Goal: Use online tool/utility: Utilize a website feature to perform a specific function

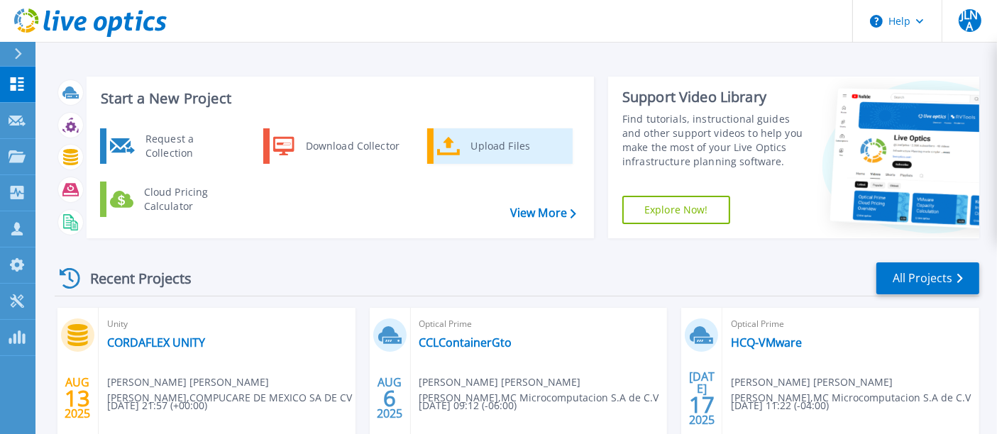
click at [462, 148] on link "Upload Files" at bounding box center [500, 145] width 146 height 35
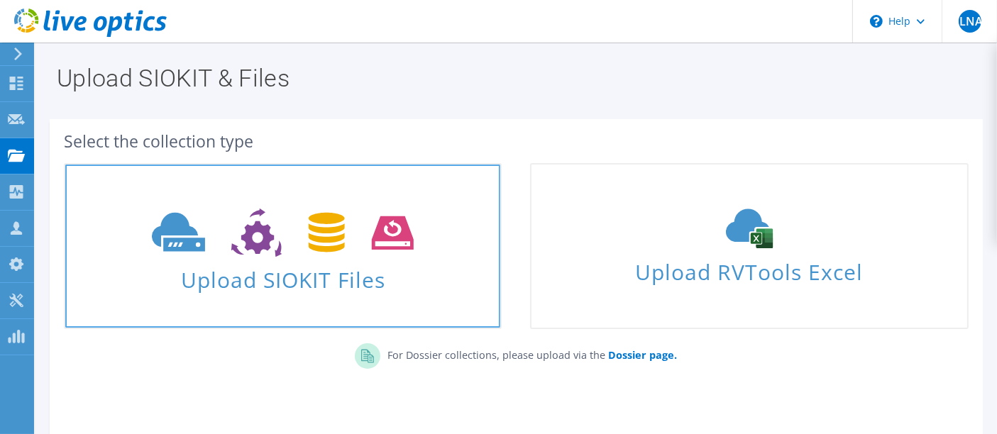
click at [300, 285] on span "Upload SIOKIT Files" at bounding box center [282, 276] width 435 height 31
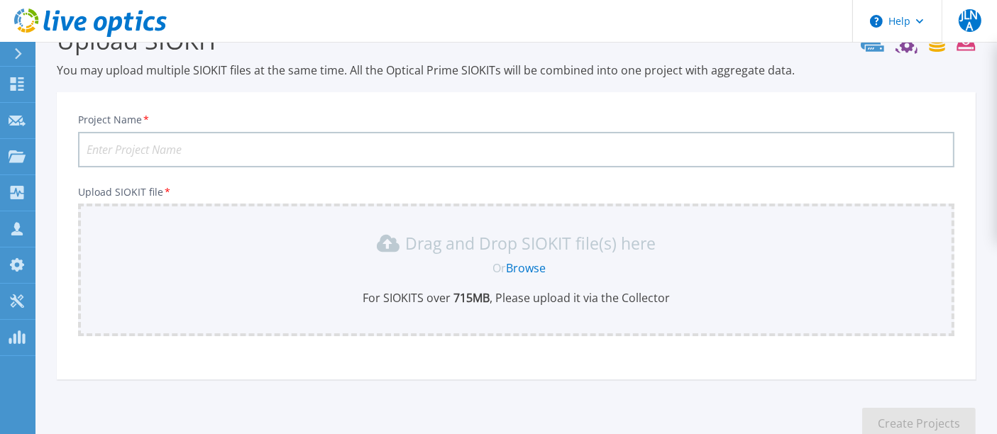
scroll to position [129, 0]
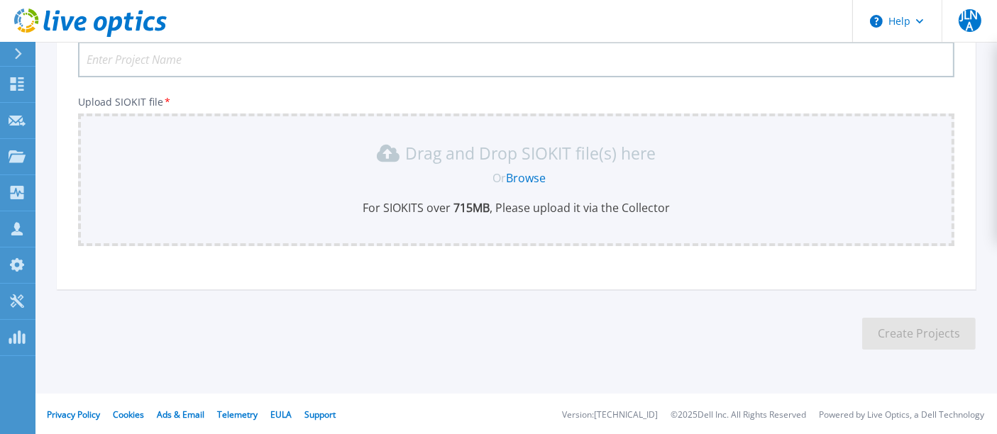
click at [181, 64] on input "Project Name *" at bounding box center [516, 59] width 877 height 35
type input "CORDAFLEX VMware"
click at [518, 180] on link "Browse" at bounding box center [526, 178] width 40 height 16
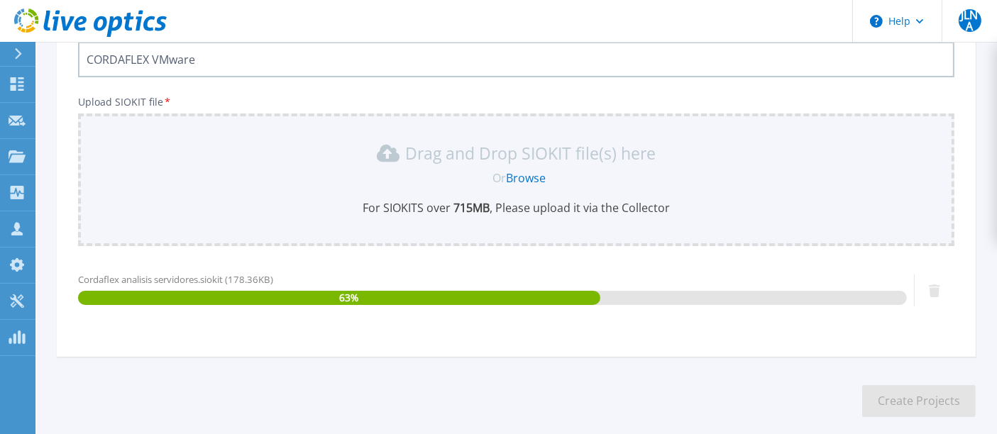
scroll to position [197, 0]
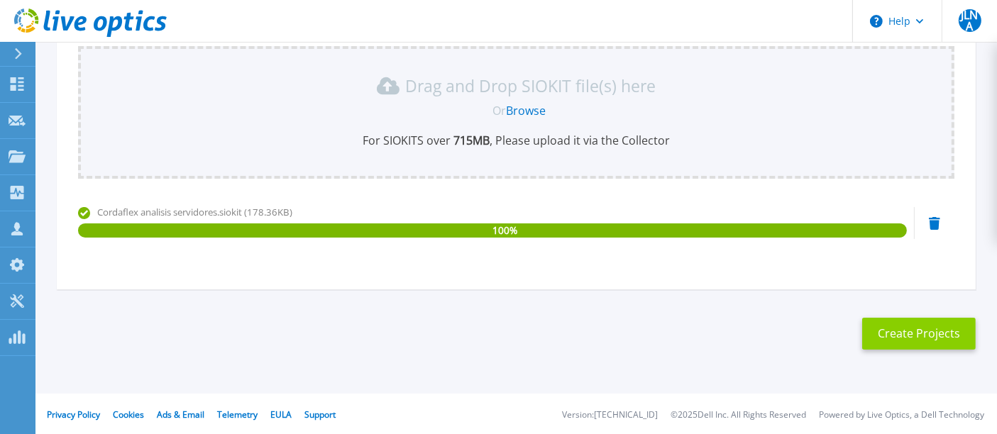
click at [916, 338] on button "Create Projects" at bounding box center [920, 334] width 114 height 32
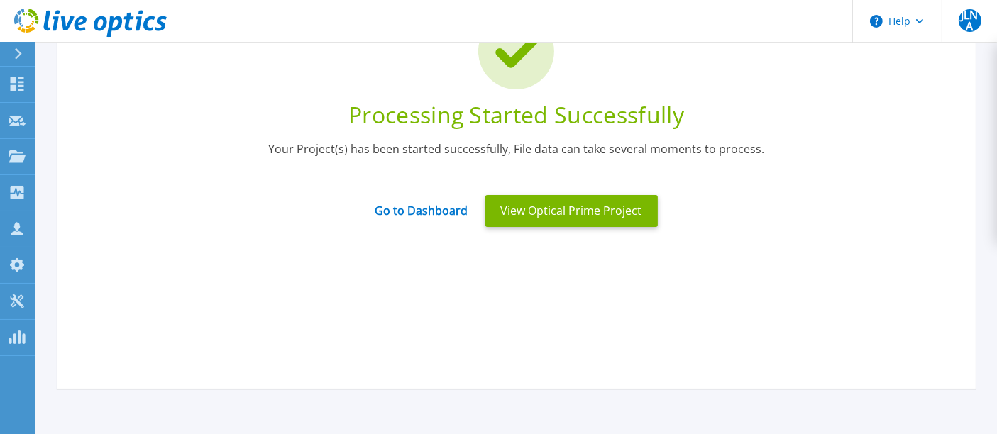
scroll to position [117, 0]
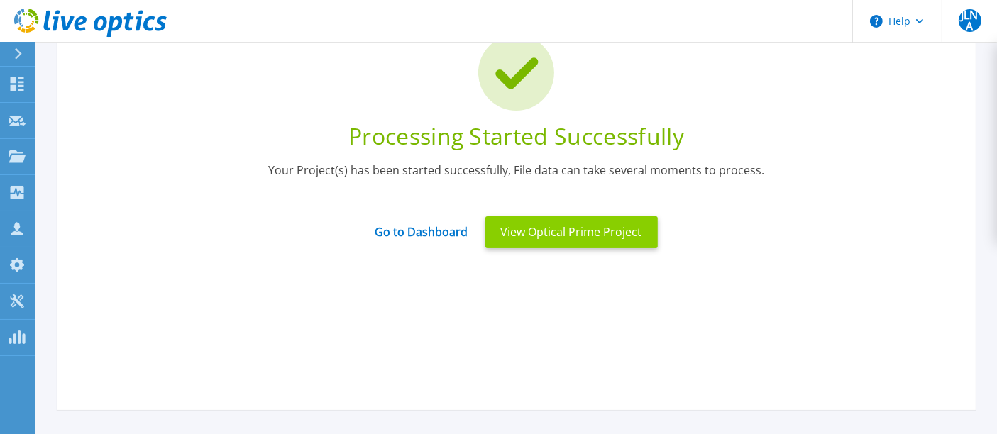
click at [579, 239] on button "View Optical Prime Project" at bounding box center [572, 233] width 173 height 32
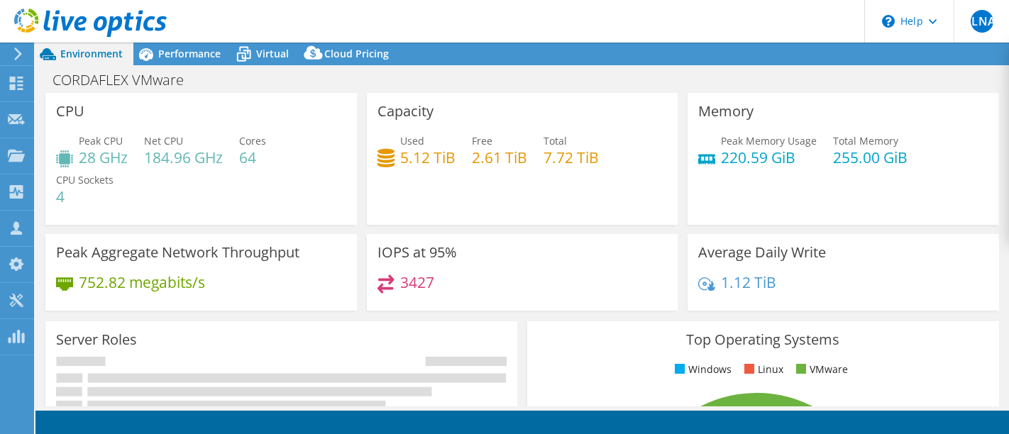
select select "USD"
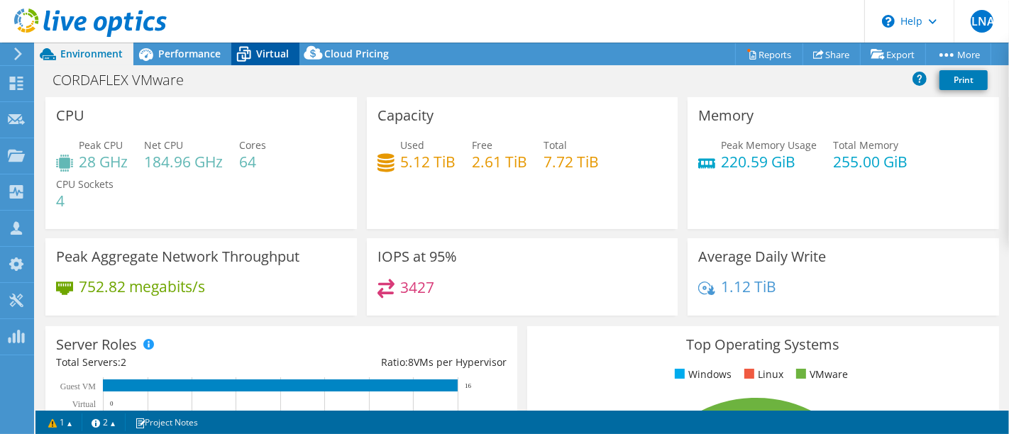
click at [255, 56] on icon at bounding box center [243, 54] width 25 height 25
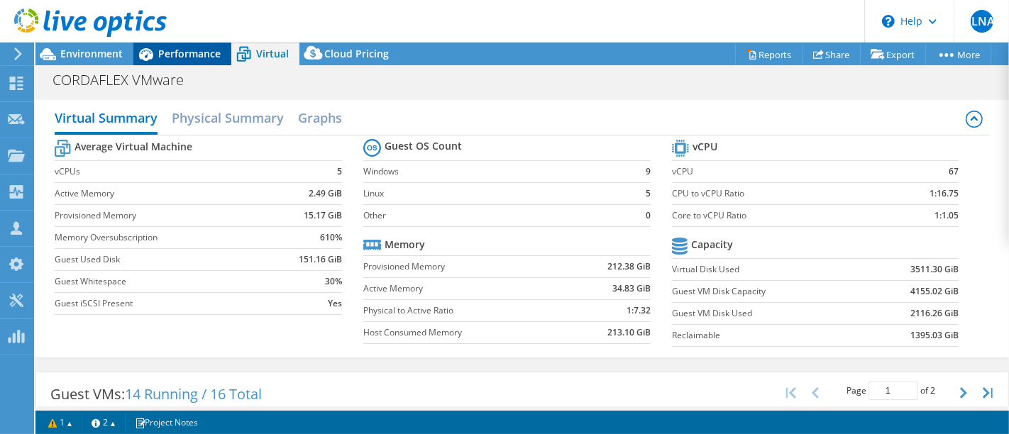
click at [194, 45] on div "Performance" at bounding box center [182, 54] width 98 height 23
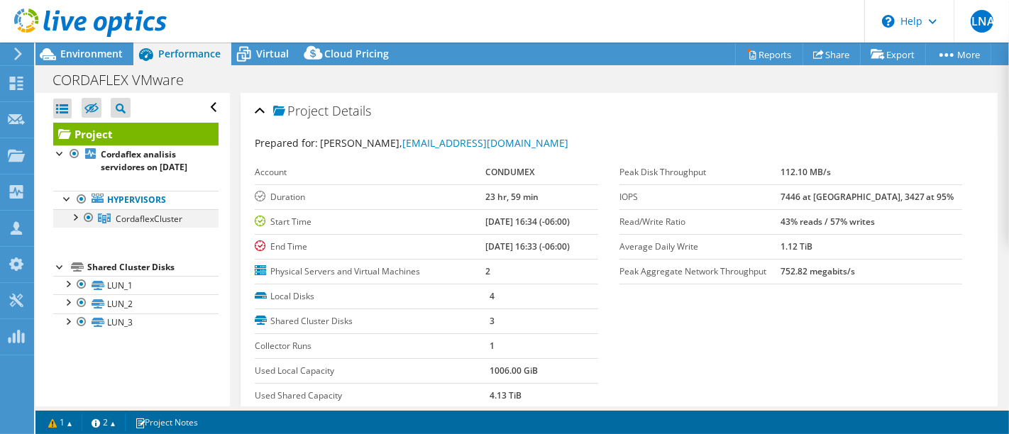
click at [75, 224] on div at bounding box center [74, 216] width 14 height 14
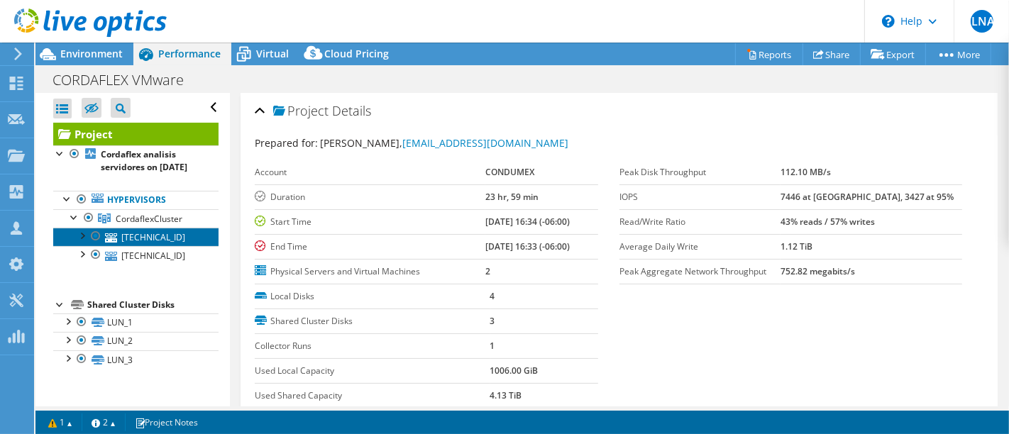
click at [143, 246] on link "10.68.181.18" at bounding box center [135, 237] width 165 height 18
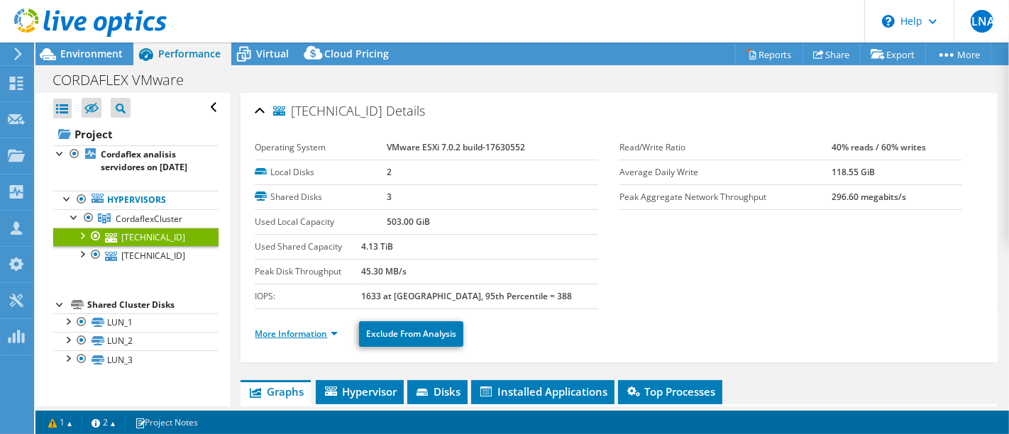
click at [276, 329] on link "More Information" at bounding box center [296, 334] width 83 height 12
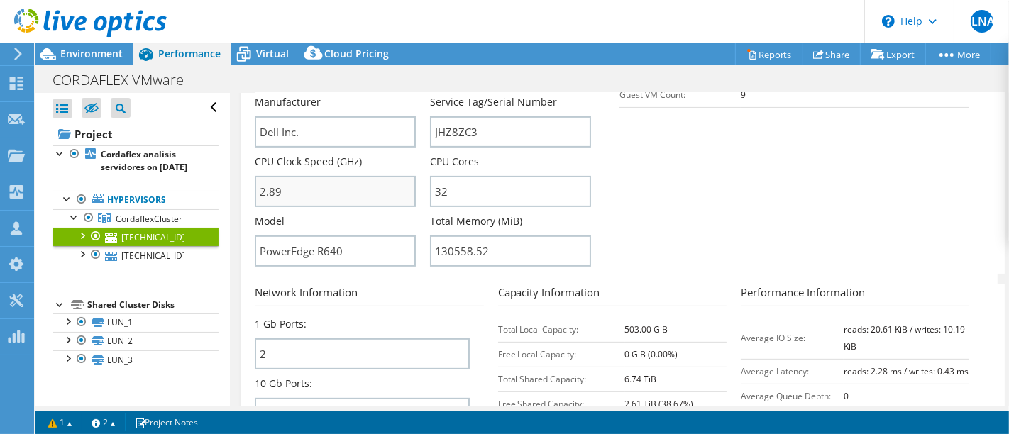
scroll to position [315, 0]
